Goal: Find contact information: Find contact information

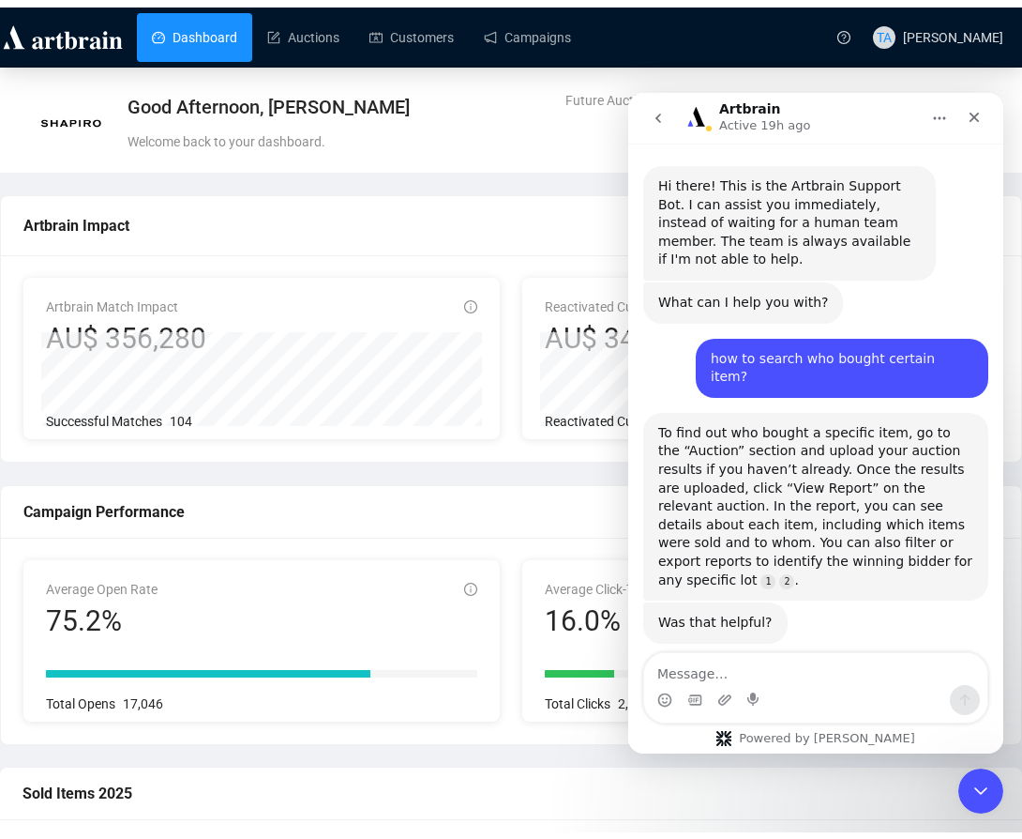
scroll to position [843, 0]
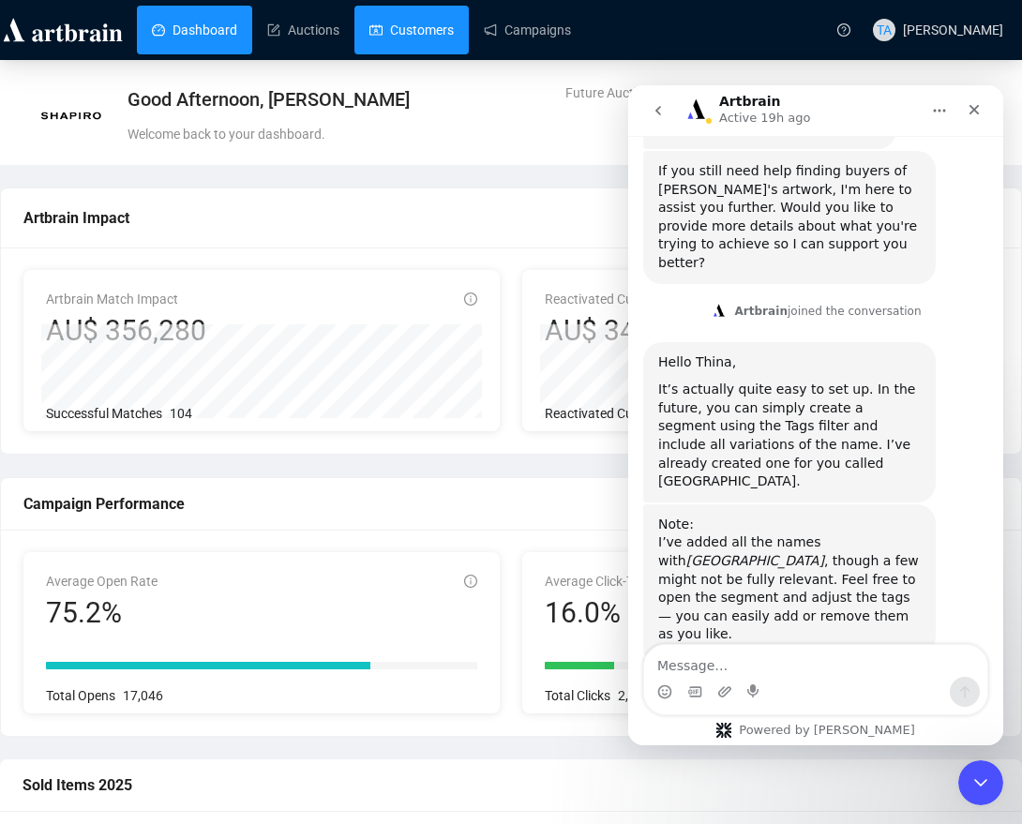
click at [432, 34] on link "Customers" at bounding box center [412, 30] width 84 height 49
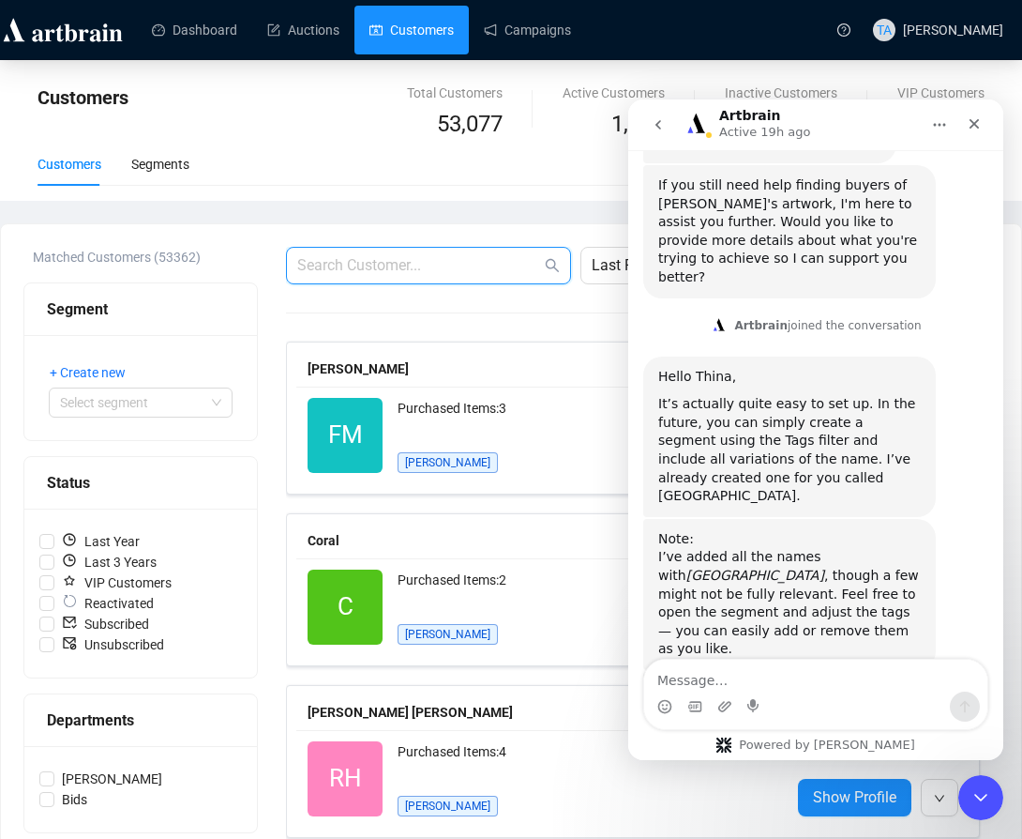
click at [444, 260] on input "text" at bounding box center [419, 265] width 244 height 23
type input "[PERSON_NAME]"
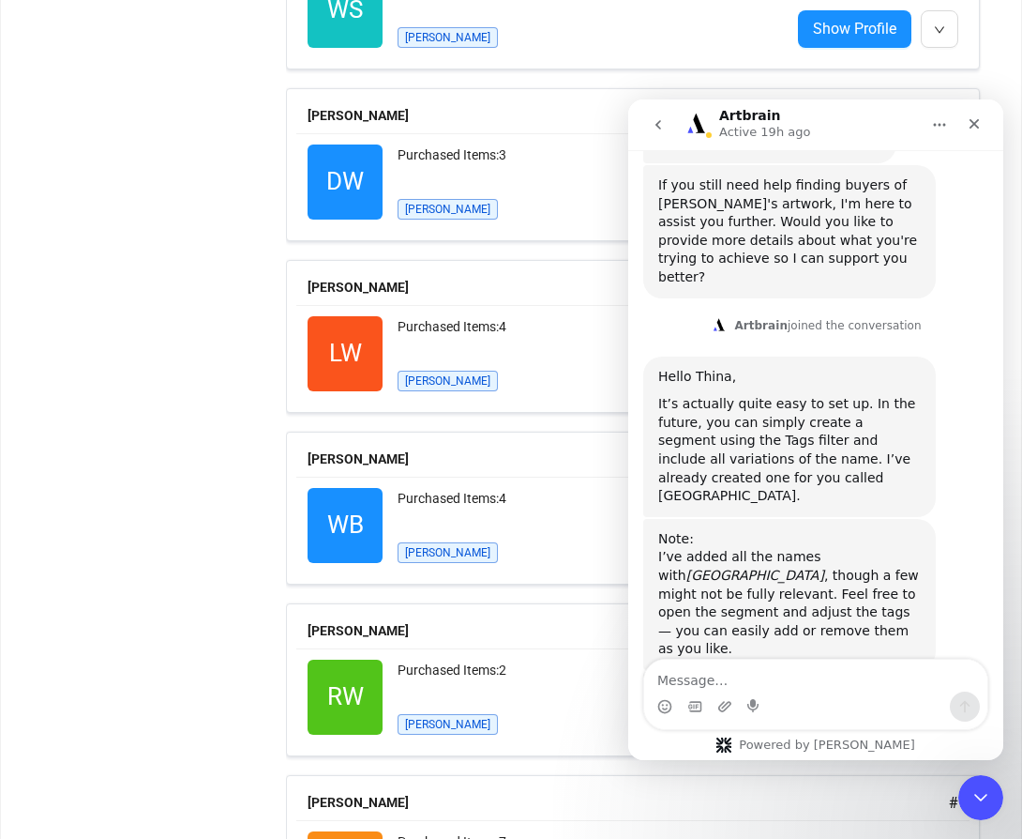
scroll to position [2064, 0]
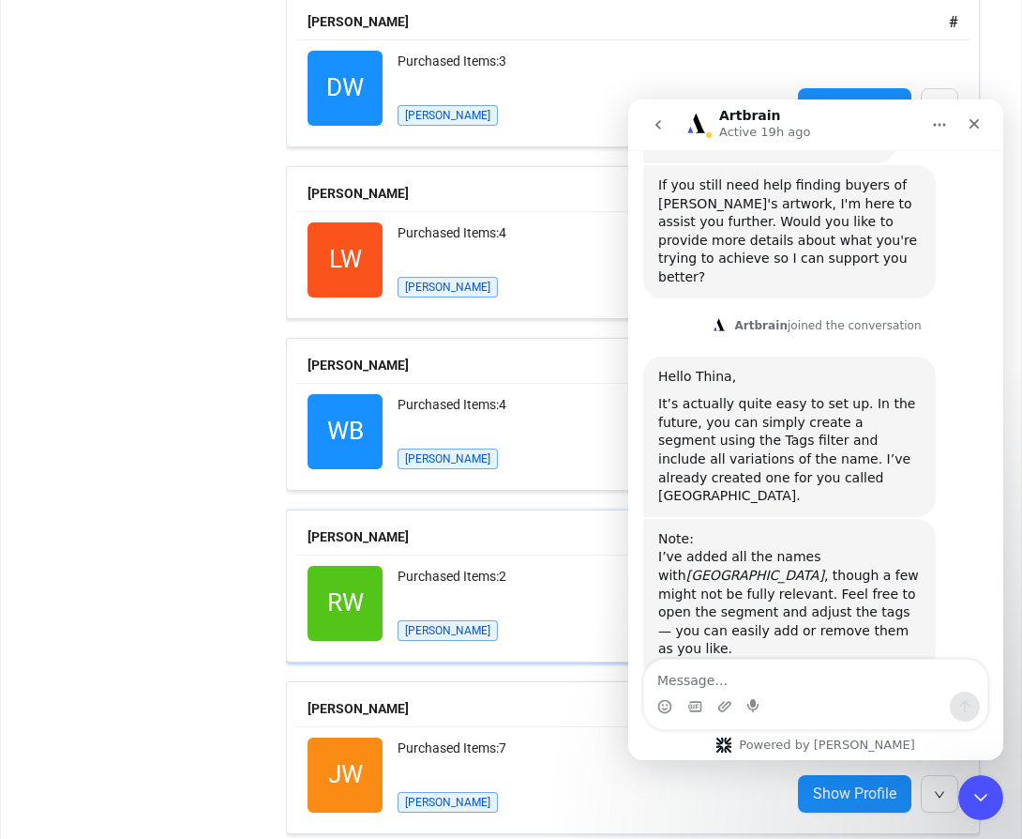
click at [537, 589] on div "Purchased Items: 2" at bounding box center [587, 585] width 378 height 38
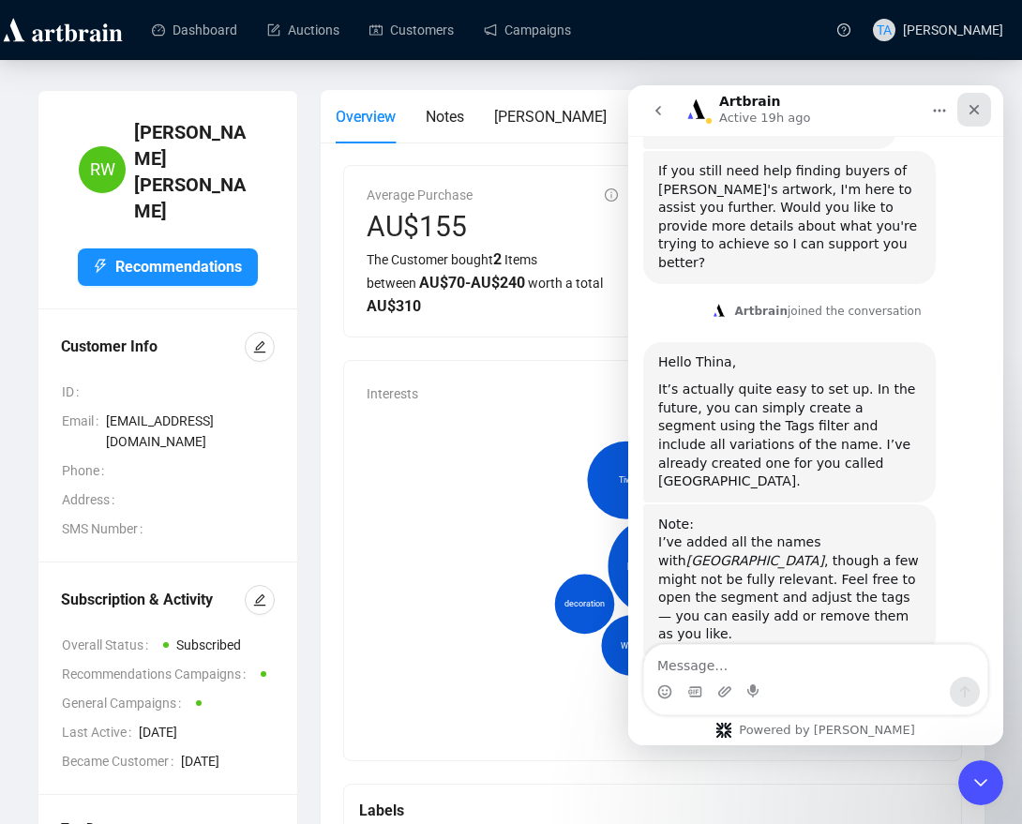
click at [975, 114] on icon "Close" at bounding box center [974, 109] width 15 height 15
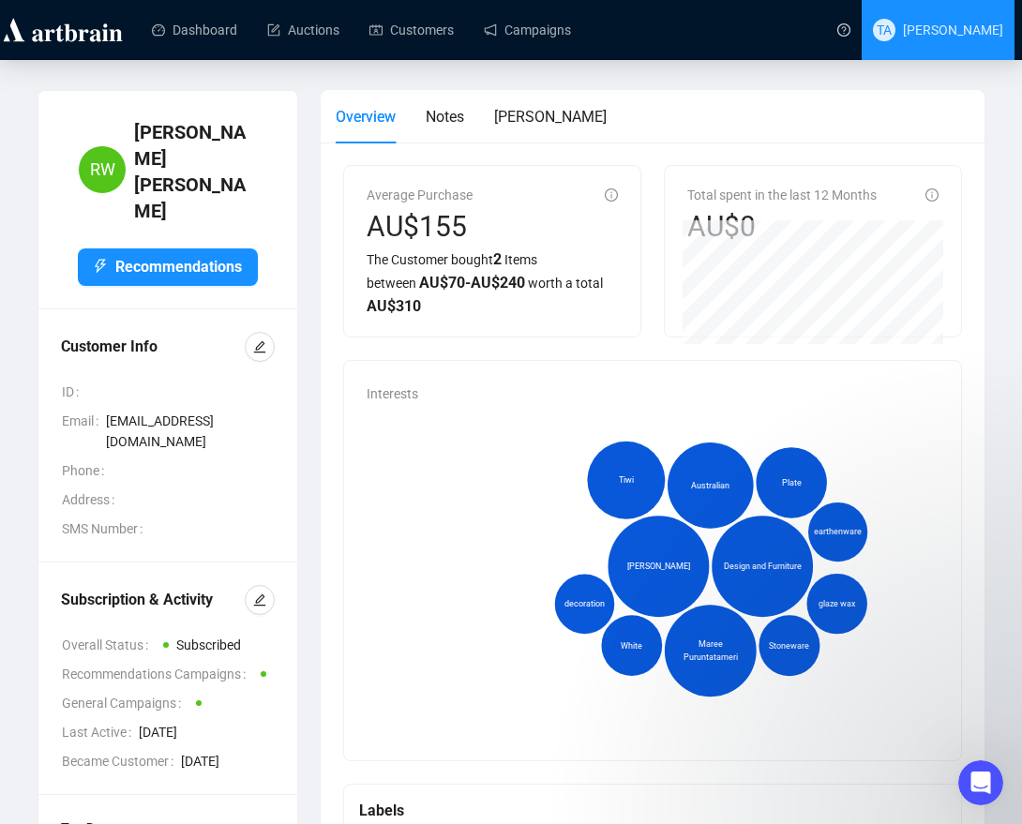
scroll to position [843, 0]
click at [707, 90] on div "Overview Notes [PERSON_NAME]" at bounding box center [653, 116] width 634 height 53
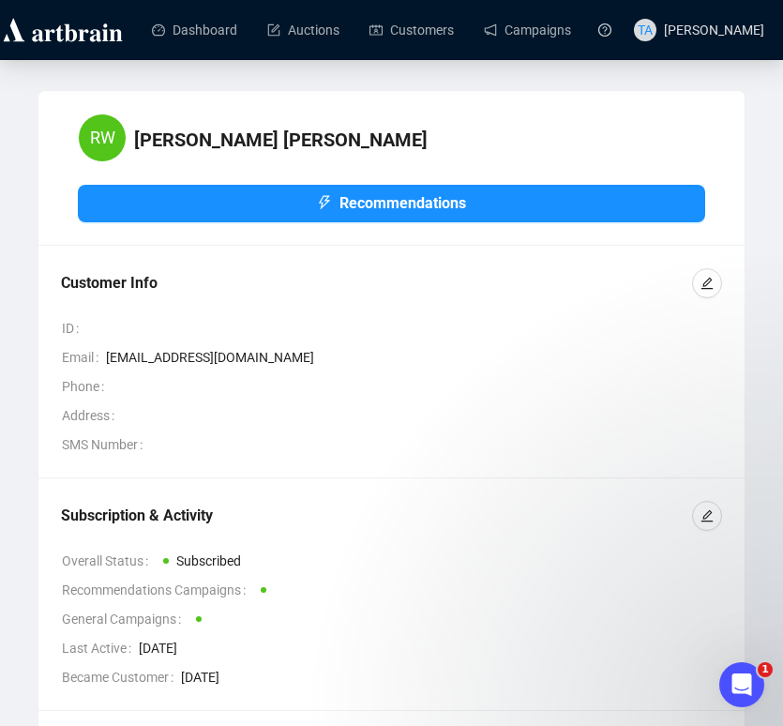
scroll to position [875, 0]
drag, startPoint x: 241, startPoint y: 364, endPoint x: 103, endPoint y: 369, distance: 138.0
click at [103, 369] on td "Email [EMAIL_ADDRESS][DOMAIN_NAME]" at bounding box center [391, 360] width 661 height 29
copy div "[EMAIL_ADDRESS][DOMAIN_NAME]"
